Goal: Entertainment & Leisure: Consume media (video, audio)

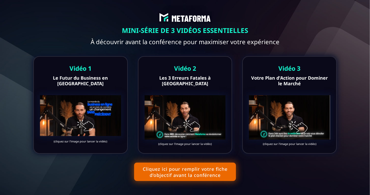
scroll to position [3, 0]
click at [169, 171] on button "Cliquez ici pour remplir votre fiche d’objectif avant la conférence" at bounding box center [185, 171] width 102 height 18
click at [274, 106] on img at bounding box center [289, 117] width 81 height 44
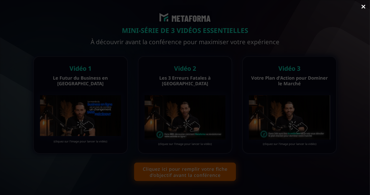
scroll to position [0, 0]
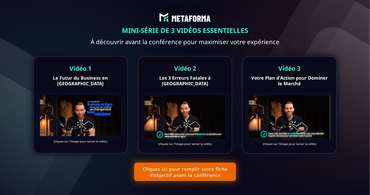
scroll to position [3, 0]
click at [102, 113] on img at bounding box center [80, 115] width 81 height 40
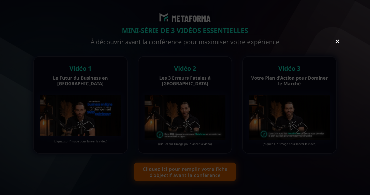
click at [337, 39] on link "Close" at bounding box center [338, 41] width 10 height 11
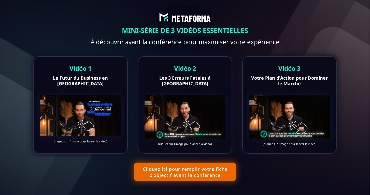
click at [182, 146] on text "(cliquez sur l'image pour lancer la vidéo)" at bounding box center [185, 143] width 81 height 6
click at [183, 132] on img at bounding box center [185, 117] width 81 height 44
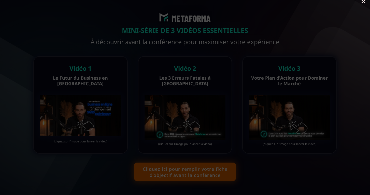
scroll to position [13, 0]
